Goal: Task Accomplishment & Management: Manage account settings

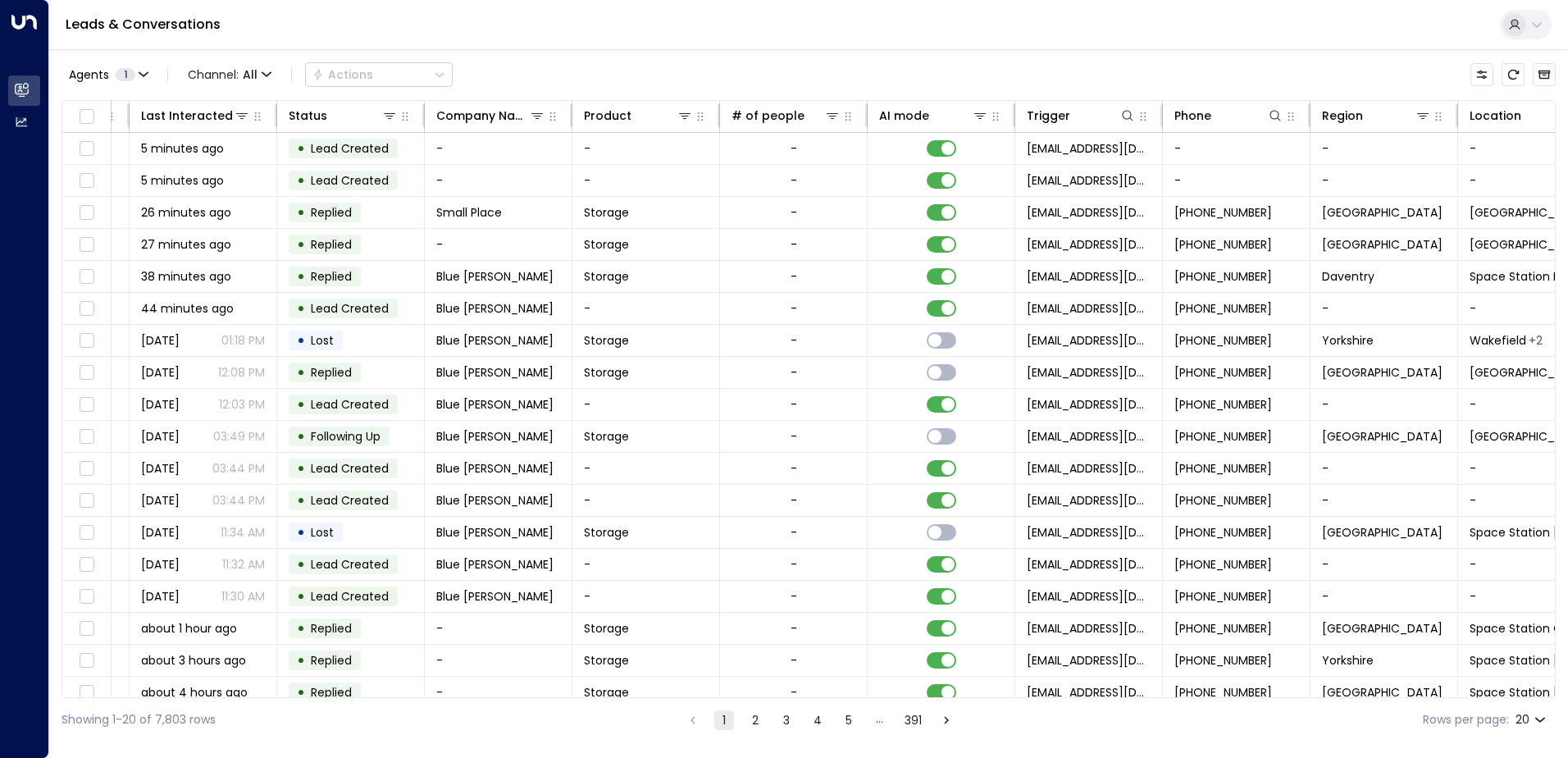
scroll to position [0, 335]
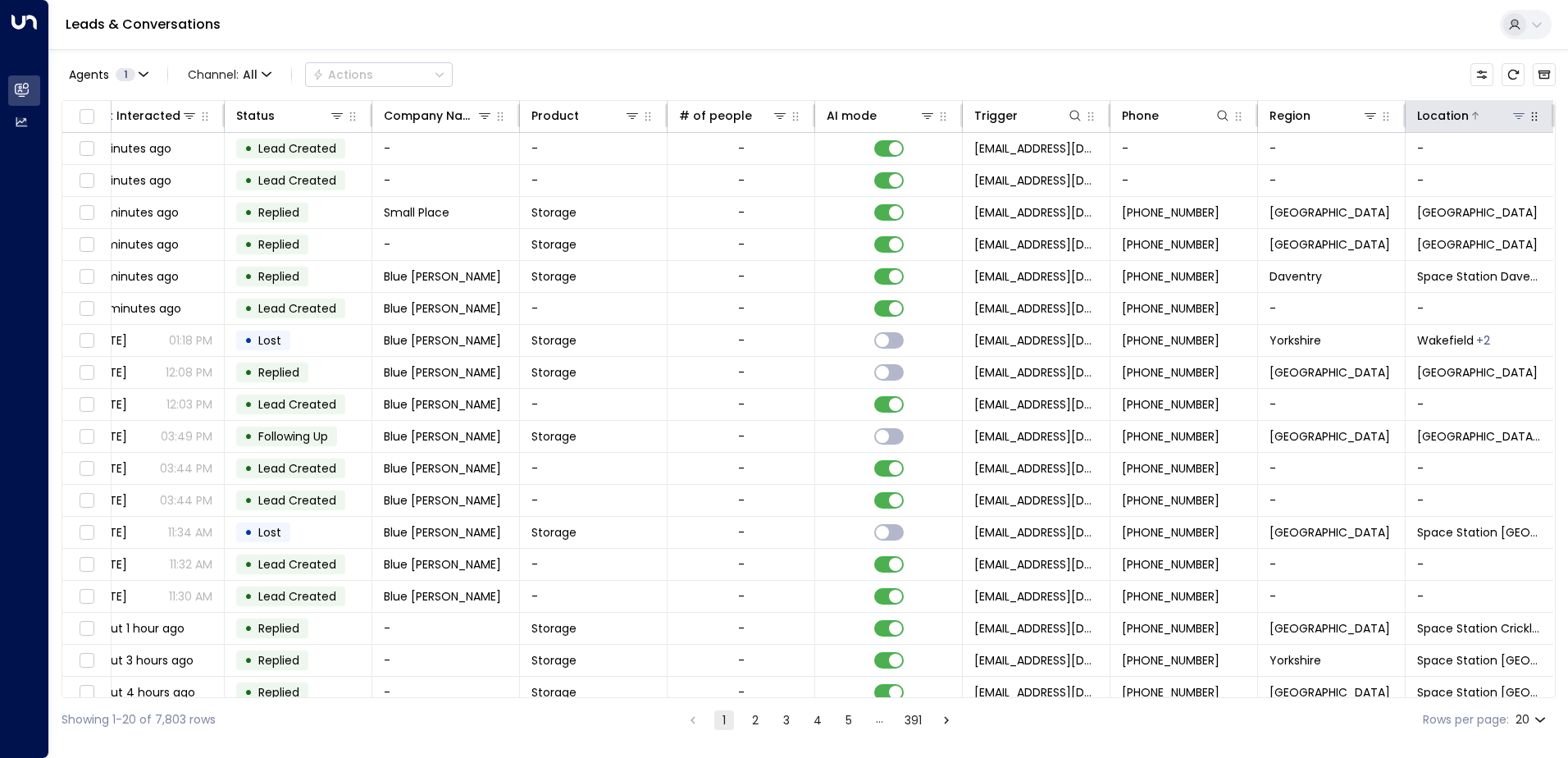
click at [1515, 110] on icon at bounding box center [1518, 115] width 13 height 13
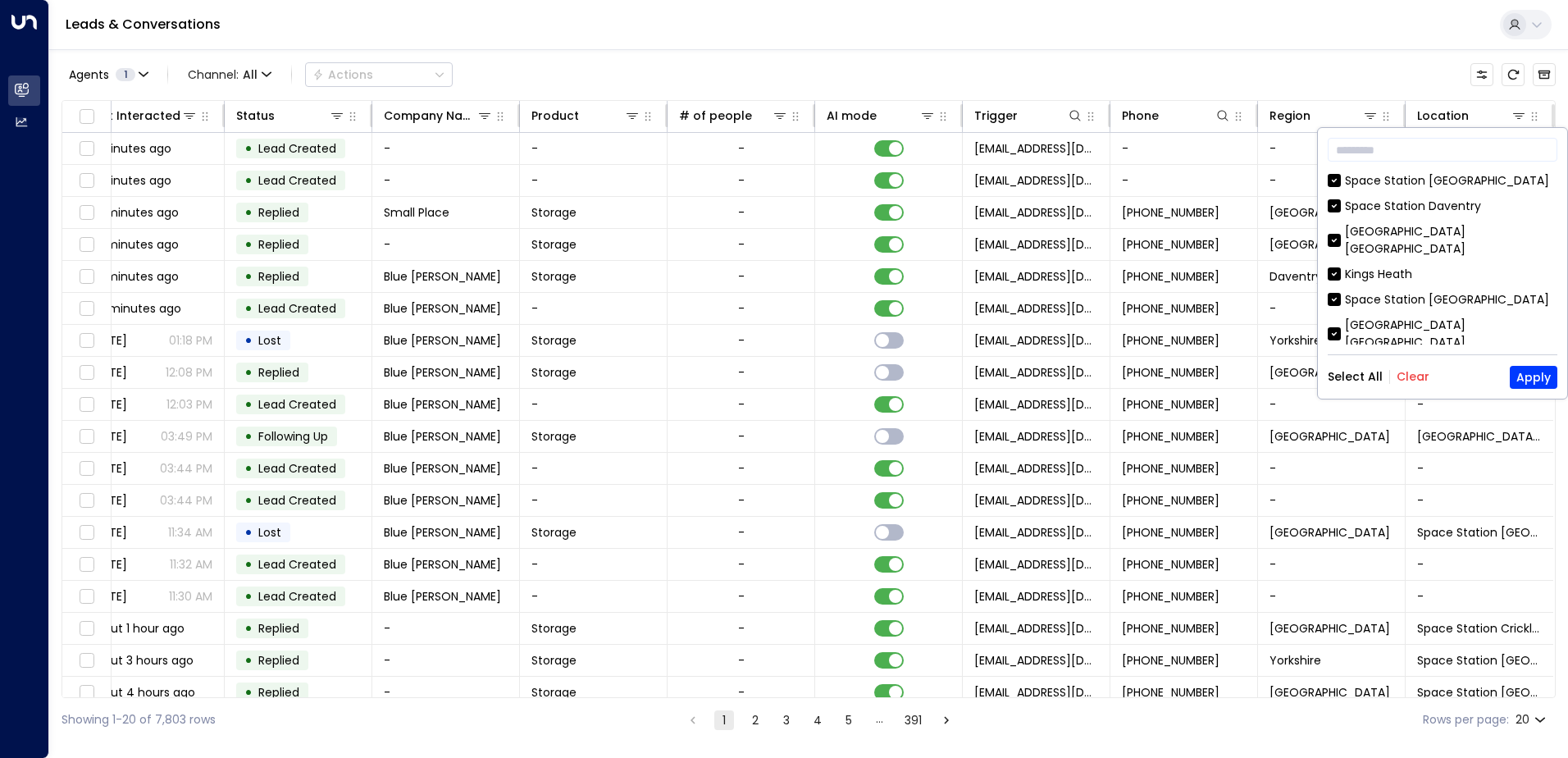
click at [1410, 378] on button "Clear" at bounding box center [1412, 376] width 32 height 13
click at [1547, 375] on button "Apply" at bounding box center [1534, 376] width 47 height 23
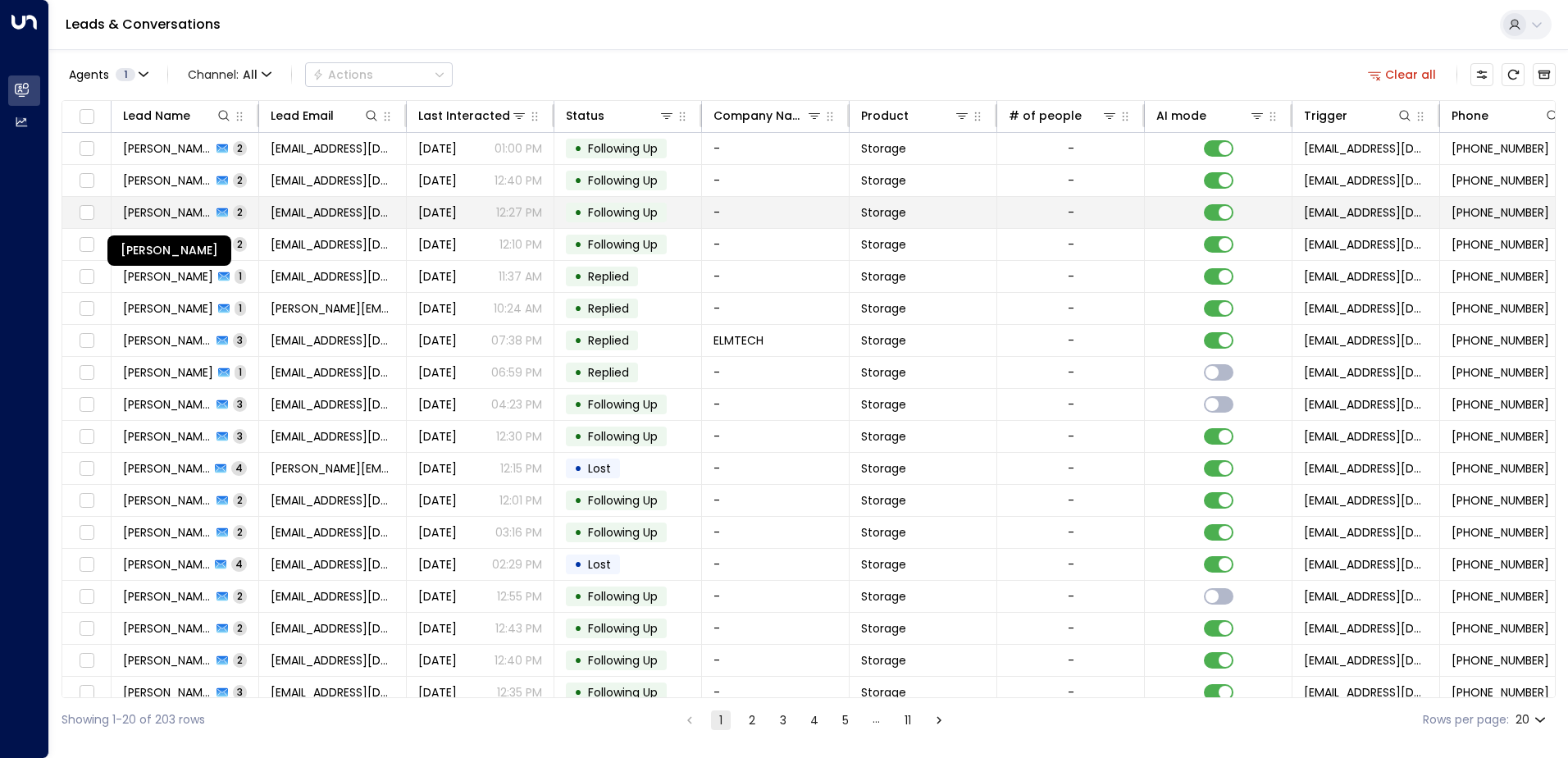
click at [177, 213] on span "[PERSON_NAME]" at bounding box center [167, 212] width 88 height 17
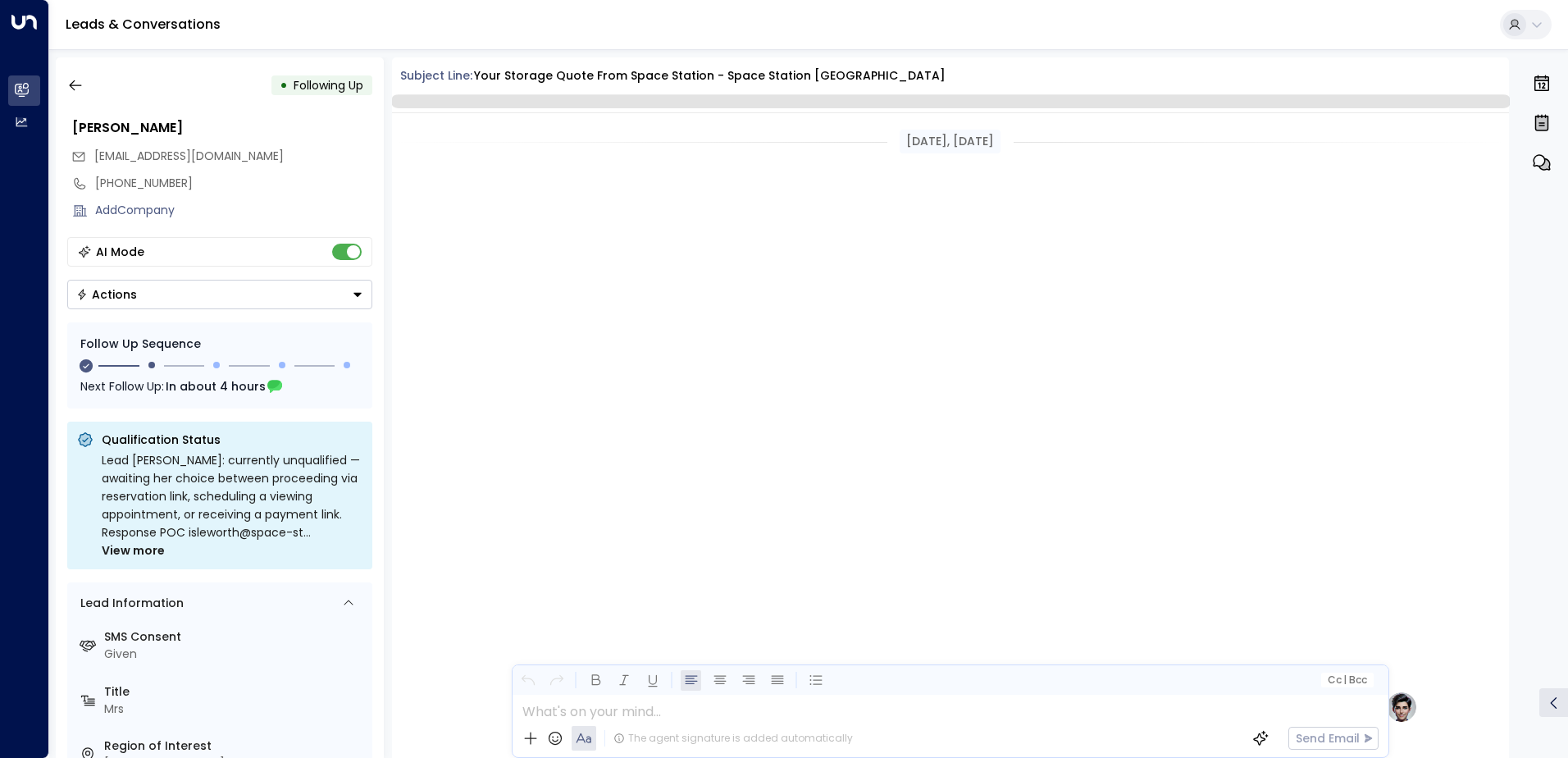
scroll to position [1266, 0]
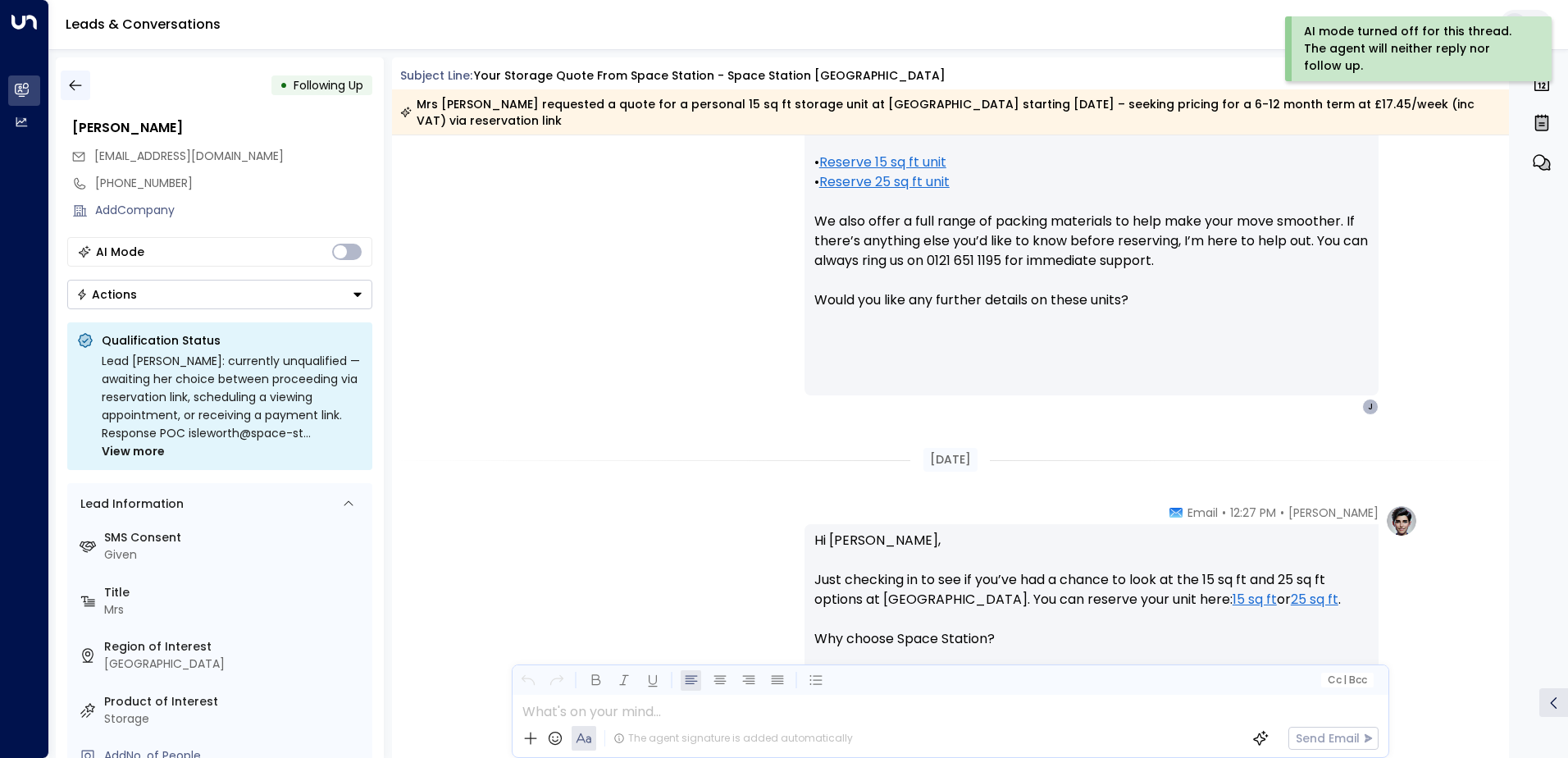
click at [69, 87] on icon "button" at bounding box center [75, 85] width 17 height 17
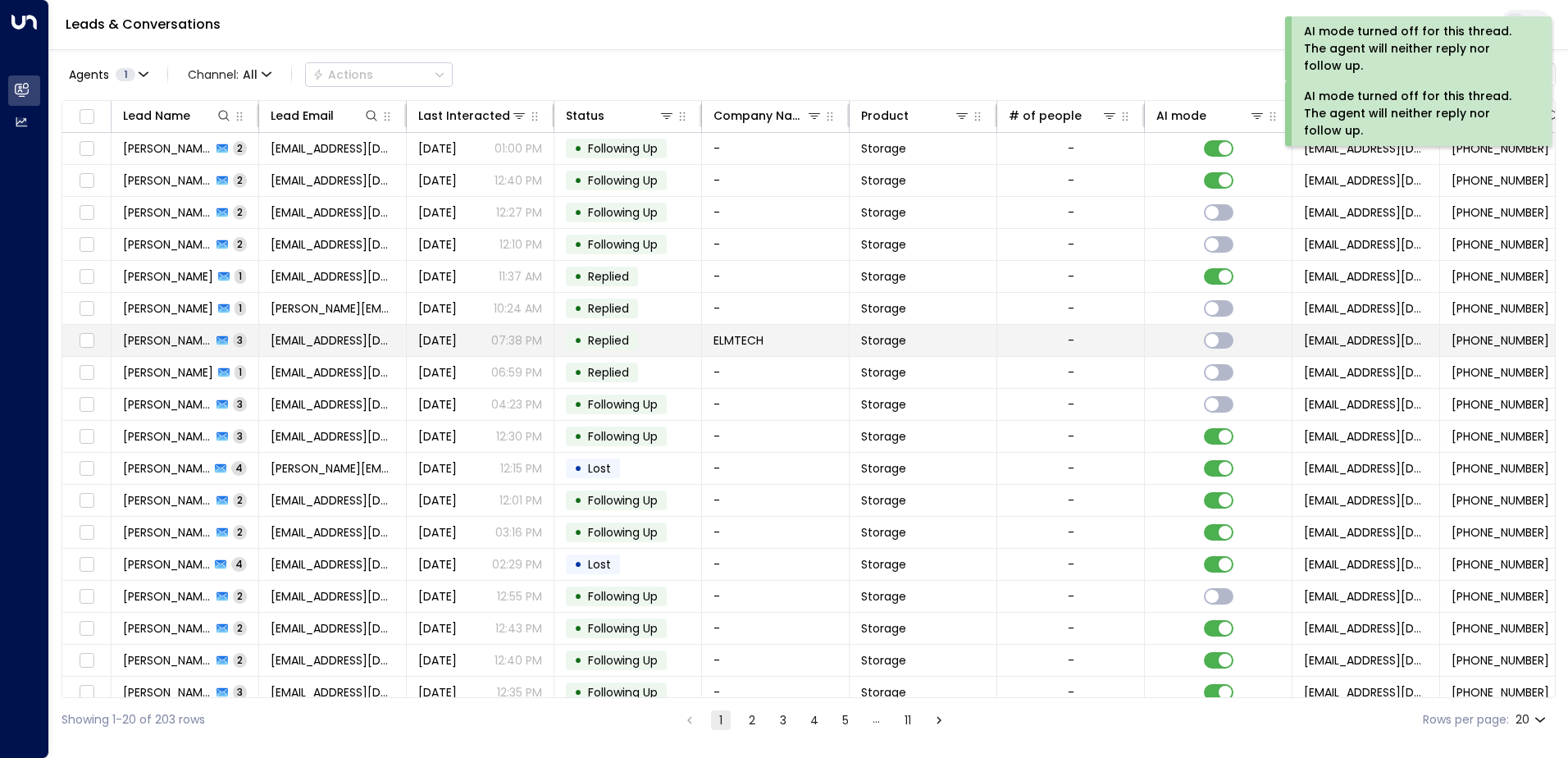
click at [172, 341] on span "[PERSON_NAME]" at bounding box center [167, 340] width 88 height 17
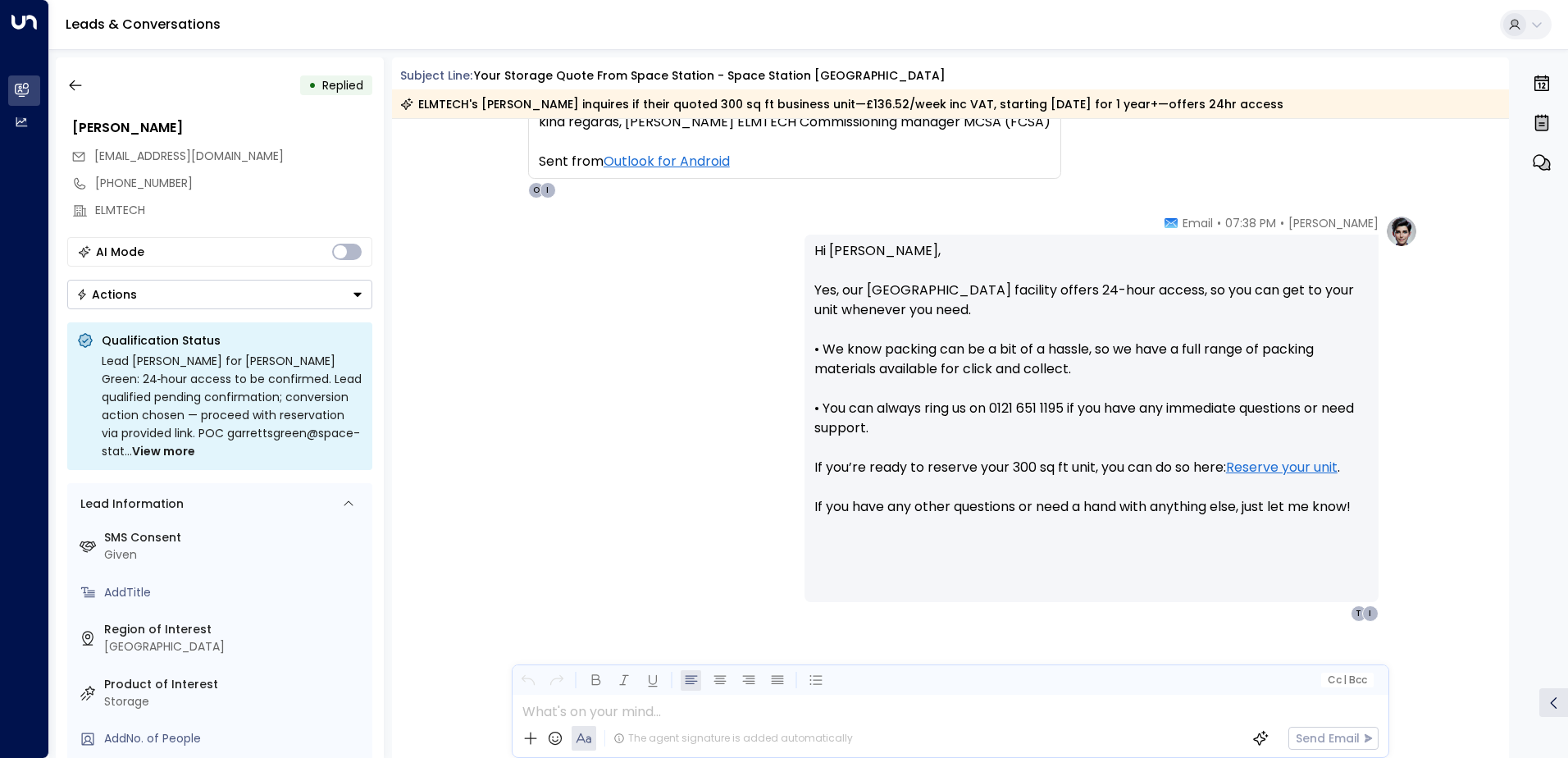
scroll to position [1515, 0]
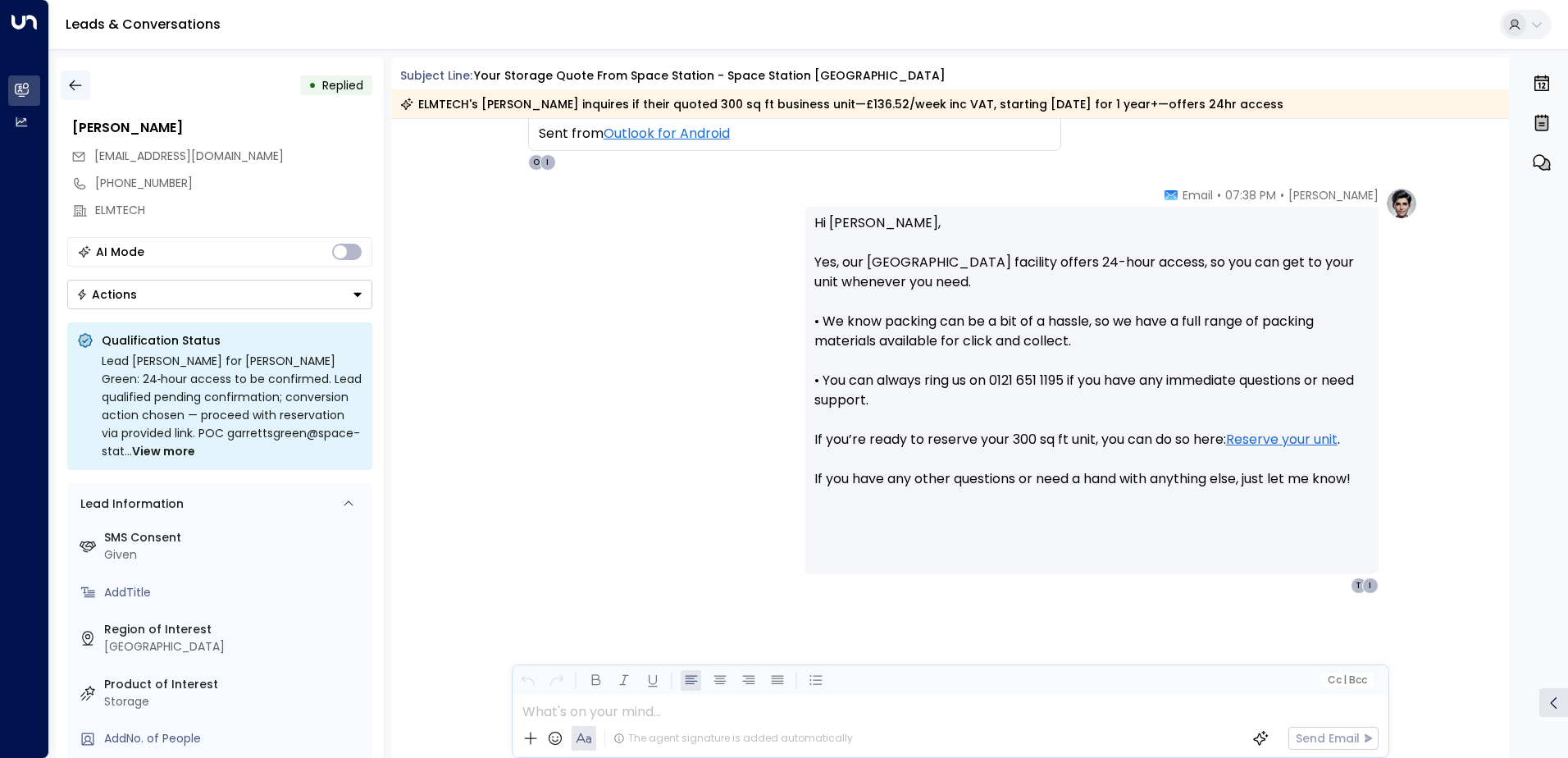
click at [77, 87] on icon "button" at bounding box center [75, 85] width 17 height 17
